Goal: Register for event/course

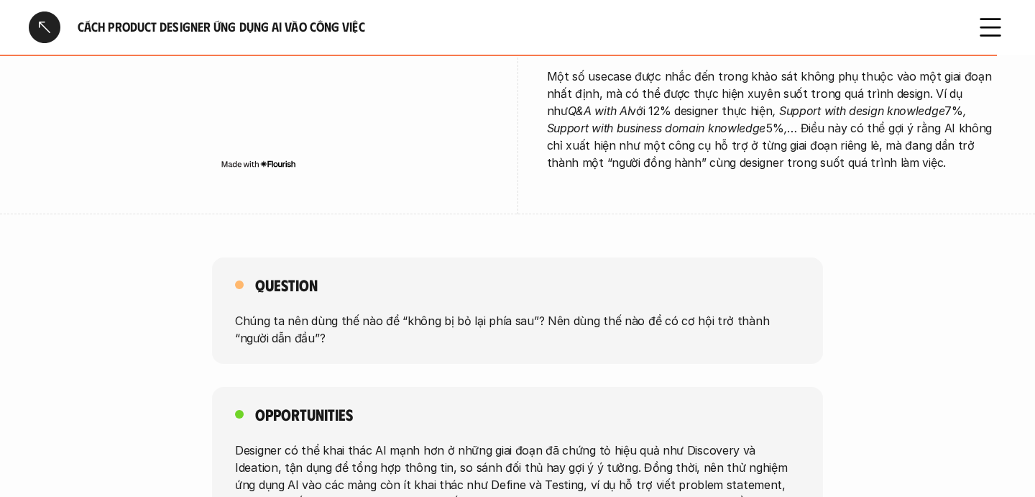
scroll to position [3085, 0]
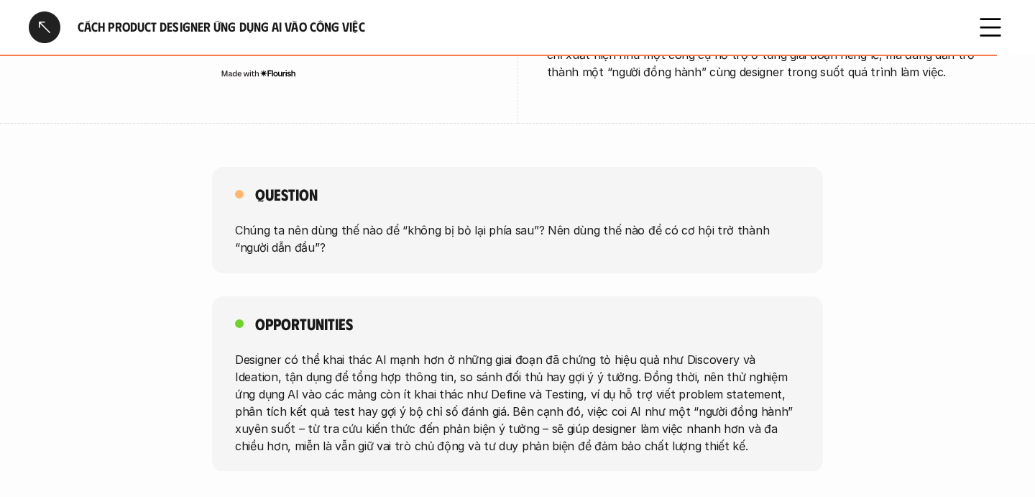
click at [36, 35] on div at bounding box center [45, 28] width 32 height 32
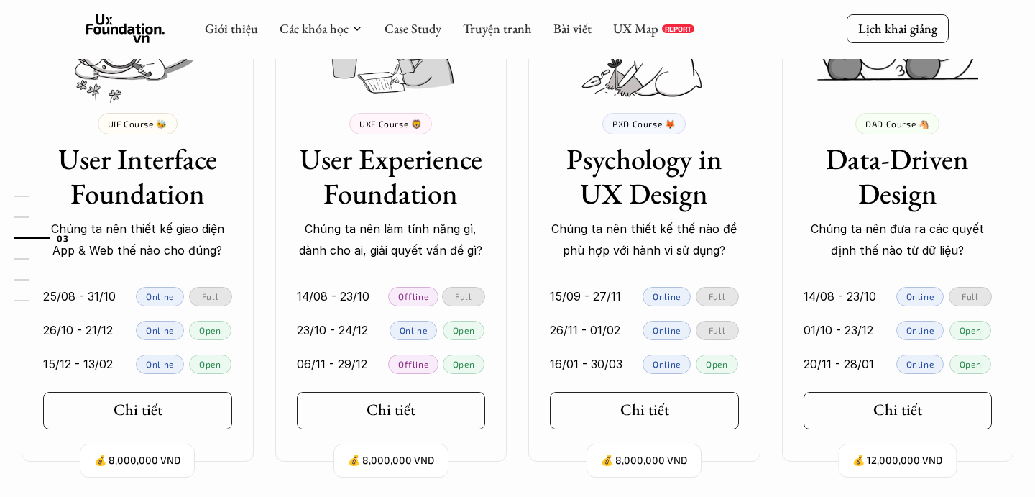
scroll to position [1393, 0]
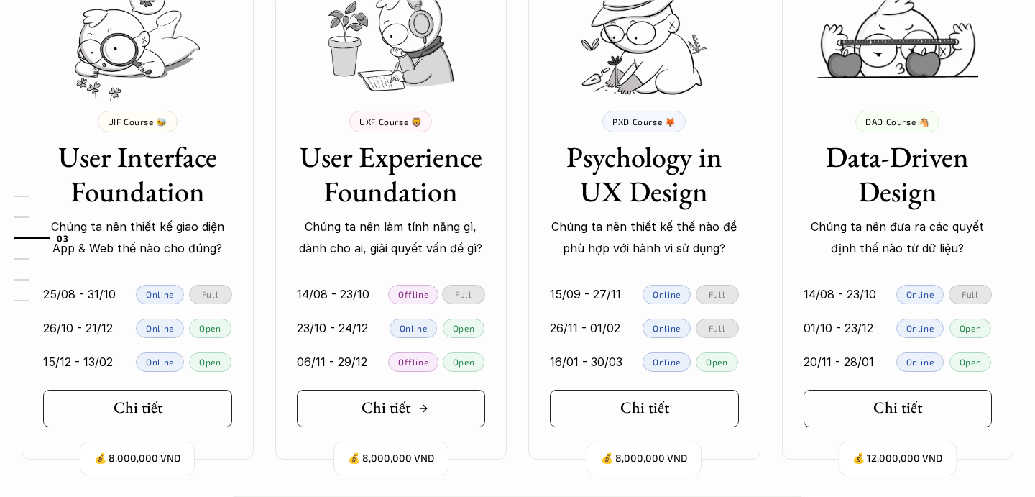
click at [367, 406] on h5 "Chi tiết" at bounding box center [386, 407] width 49 height 19
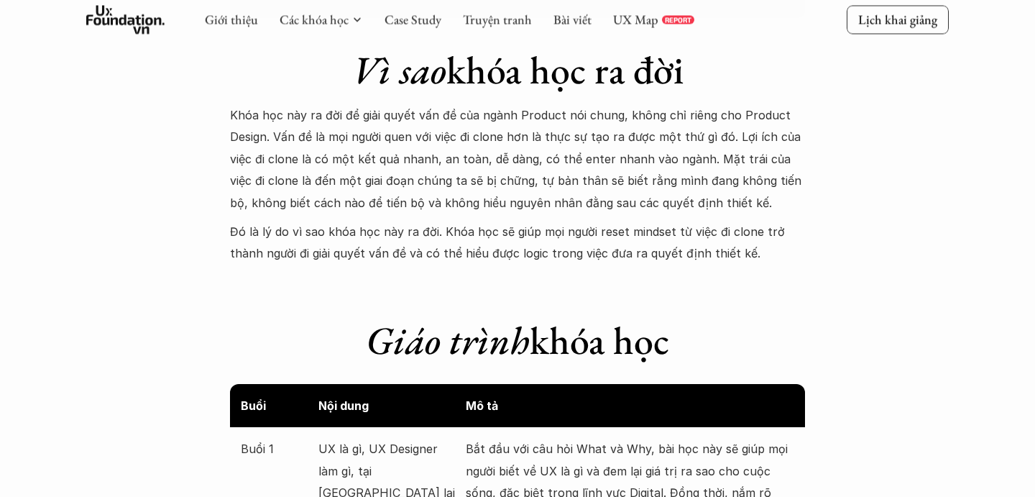
scroll to position [771, 0]
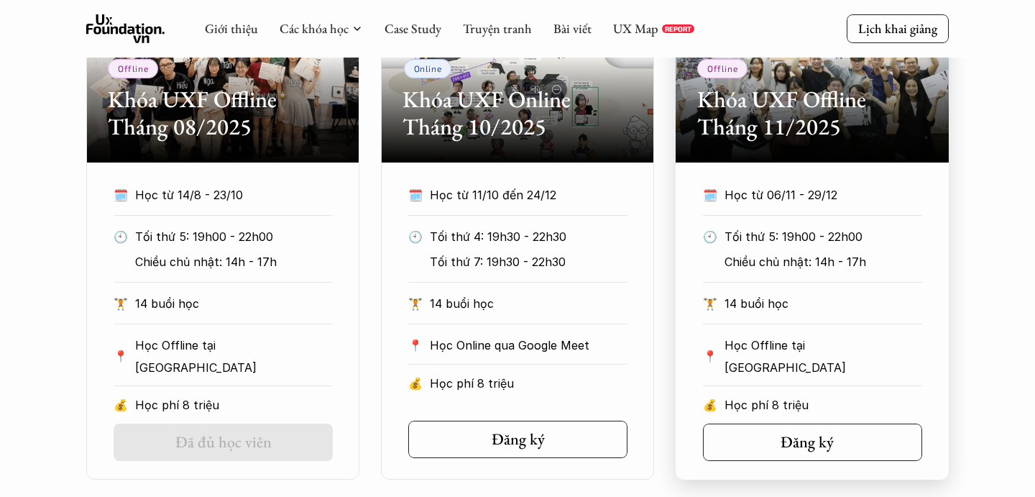
click at [821, 444] on h5 "Đăng ký" at bounding box center [807, 442] width 53 height 19
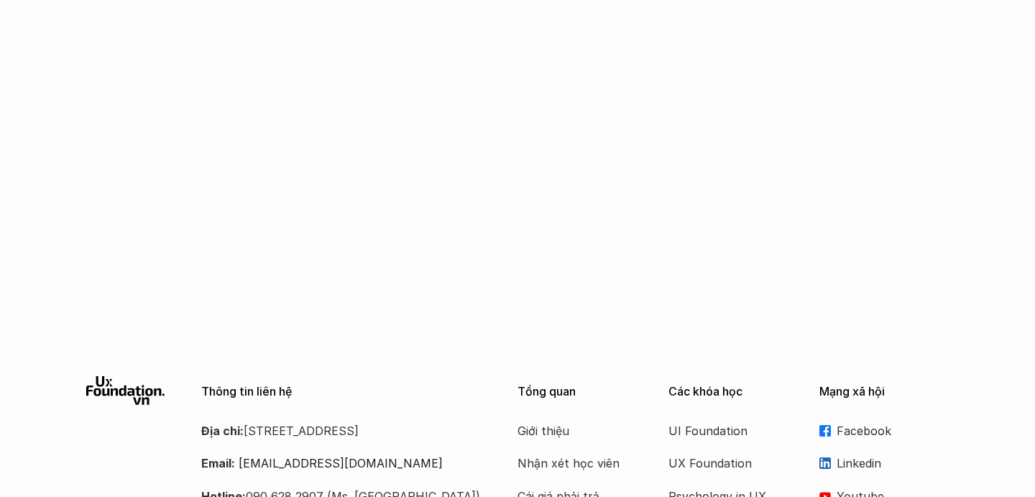
scroll to position [2462, 0]
